Goal: Task Accomplishment & Management: Manage account settings

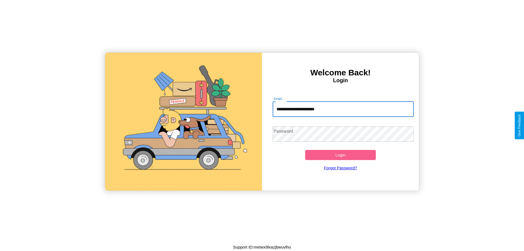
type input "**********"
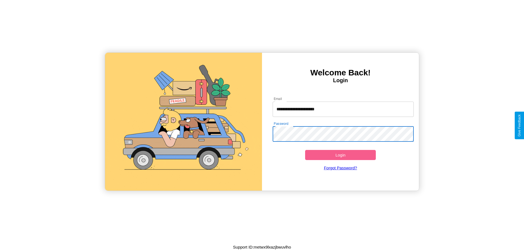
click at [341, 155] on button "Login" at bounding box center [340, 155] width 71 height 10
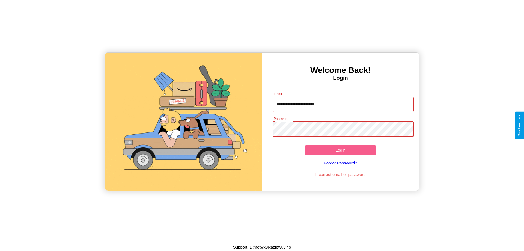
click at [341, 150] on button "Login" at bounding box center [340, 150] width 71 height 10
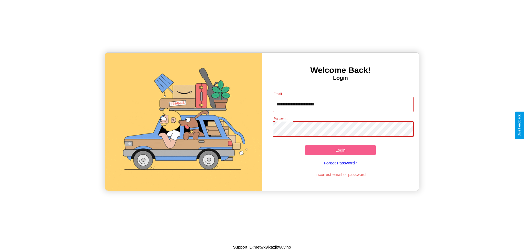
click at [341, 150] on button "Login" at bounding box center [340, 150] width 71 height 10
